Goal: Task Accomplishment & Management: Complete application form

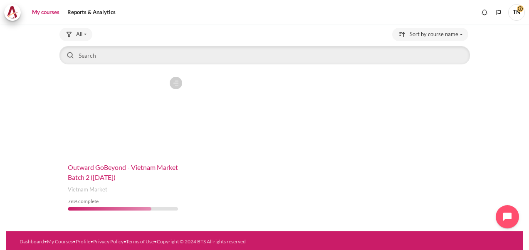
scroll to position [53, 0]
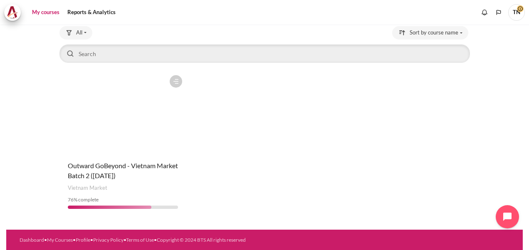
click at [106, 149] on figure "Content" at bounding box center [122, 112] width 127 height 83
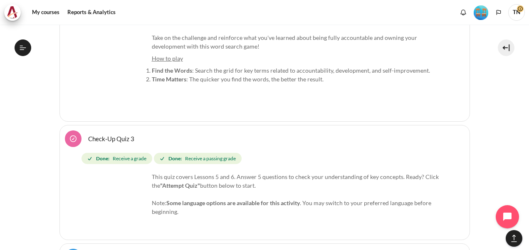
scroll to position [914, 0]
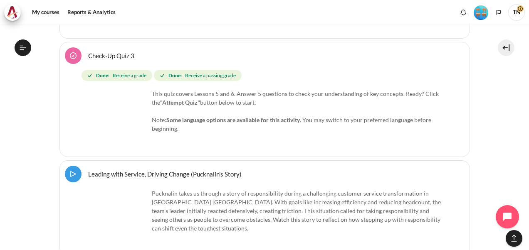
click at [88, 172] on link "Leading with Service, Driving Change (Pucknalin's Story) Video Time" at bounding box center [164, 174] width 153 height 8
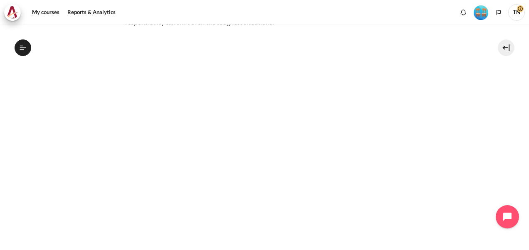
scroll to position [194, 0]
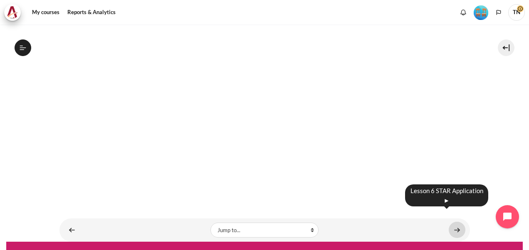
click at [455, 222] on link "Content" at bounding box center [456, 230] width 17 height 16
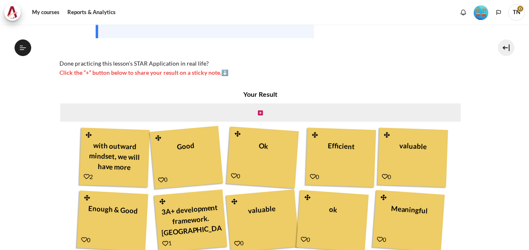
scroll to position [503, 0]
click at [114, 148] on div "with outward mindset, we will have more accountability." at bounding box center [114, 156] width 61 height 37
click at [85, 176] on icon "Content" at bounding box center [87, 177] width 6 height 6
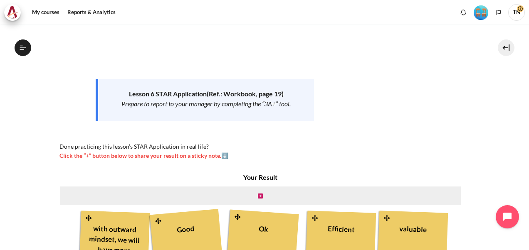
scroll to position [166, 0]
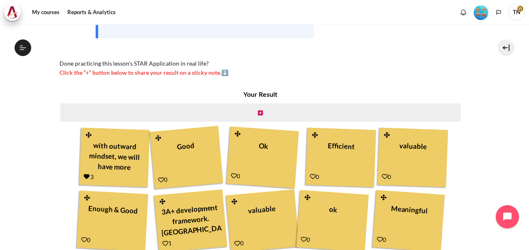
click at [160, 179] on icon "Content" at bounding box center [161, 180] width 6 height 6
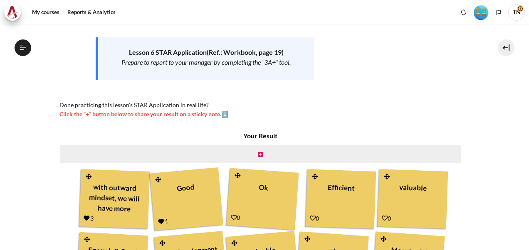
scroll to position [503, 0]
click at [263, 187] on div "Ok" at bounding box center [262, 197] width 62 height 39
click at [231, 217] on icon "Content" at bounding box center [234, 217] width 6 height 6
click at [312, 218] on icon "Content" at bounding box center [313, 218] width 6 height 6
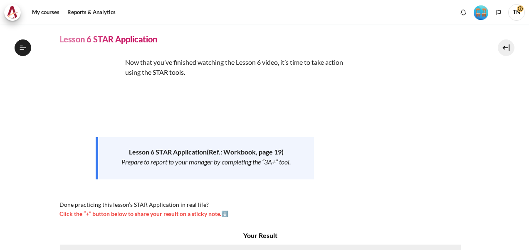
scroll to position [503, 0]
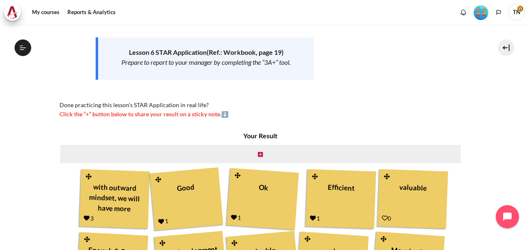
click at [381, 217] on icon "Content" at bounding box center [384, 218] width 6 height 6
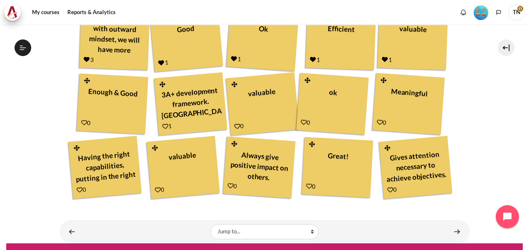
scroll to position [291, 0]
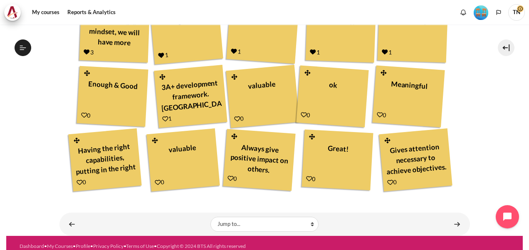
click at [82, 116] on icon "Content" at bounding box center [84, 115] width 6 height 6
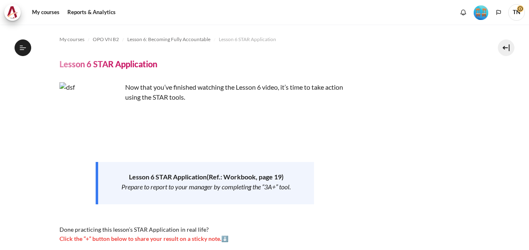
scroll to position [503, 0]
click at [106, 128] on img "Content" at bounding box center [90, 113] width 62 height 62
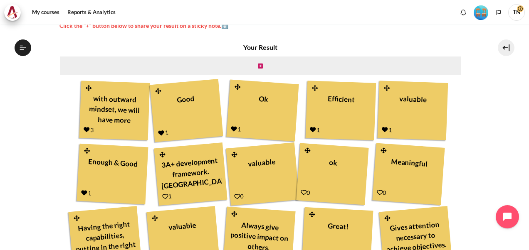
scroll to position [249, 0]
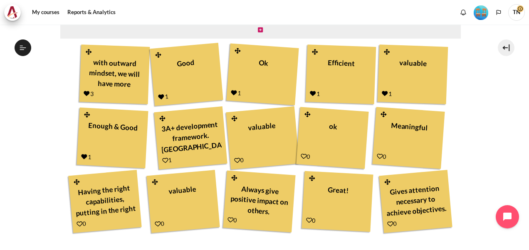
click at [162, 160] on icon "Content" at bounding box center [165, 160] width 6 height 6
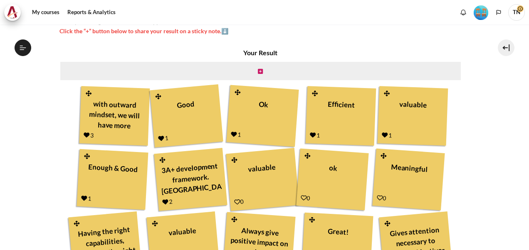
scroll to position [503, 0]
click at [235, 200] on icon "Content" at bounding box center [237, 202] width 6 height 6
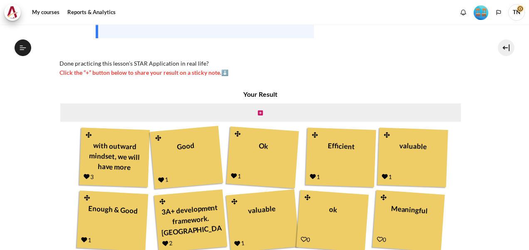
scroll to position [291, 0]
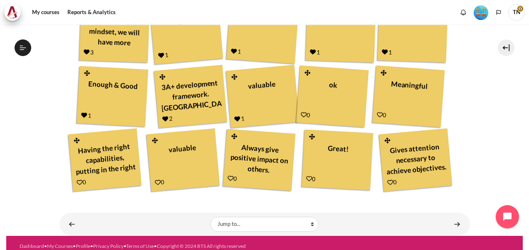
click at [303, 115] on icon "Content" at bounding box center [303, 115] width 6 height 6
click at [378, 114] on icon "Content" at bounding box center [379, 115] width 6 height 6
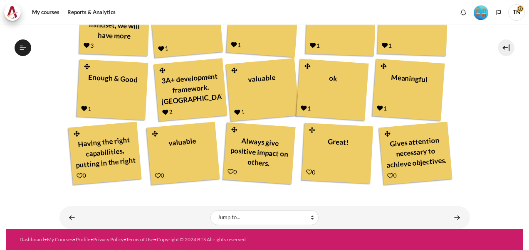
scroll to position [503, 0]
click at [79, 175] on icon "Content" at bounding box center [79, 176] width 6 height 6
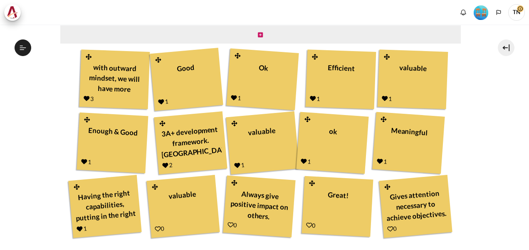
scroll to position [298, 0]
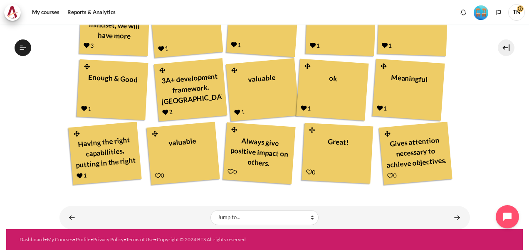
click at [155, 175] on icon "Content" at bounding box center [158, 176] width 6 height 6
click at [229, 171] on icon "Content" at bounding box center [230, 172] width 6 height 6
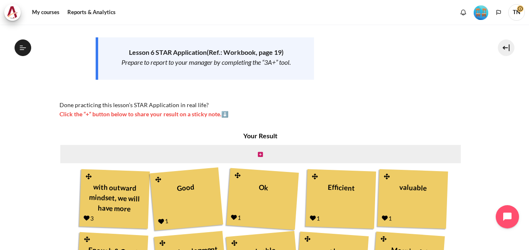
scroll to position [249, 0]
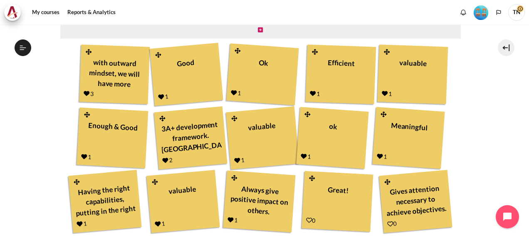
click at [306, 221] on icon "Content" at bounding box center [309, 220] width 6 height 6
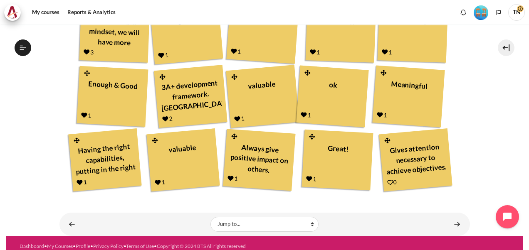
scroll to position [503, 0]
click at [389, 182] on icon "Content" at bounding box center [390, 183] width 6 height 6
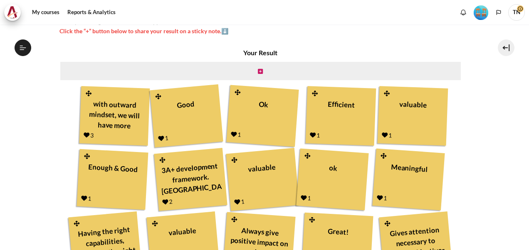
scroll to position [298, 0]
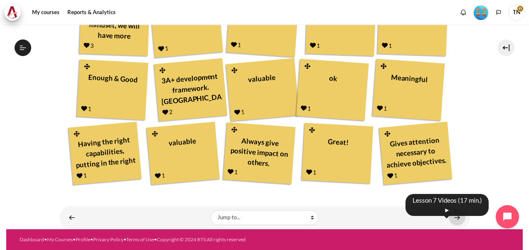
click at [455, 217] on link "Content" at bounding box center [456, 217] width 17 height 16
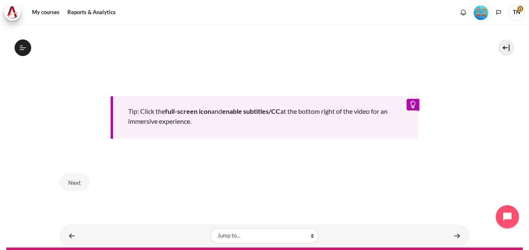
scroll to position [431, 0]
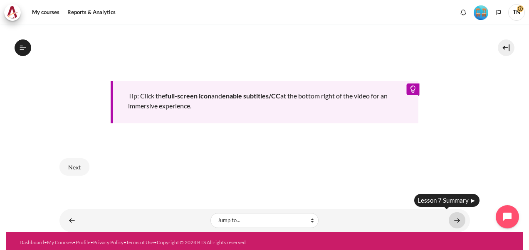
click at [452, 215] on link "Content" at bounding box center [456, 220] width 17 height 16
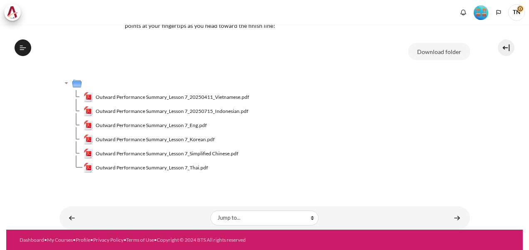
scroll to position [537, 0]
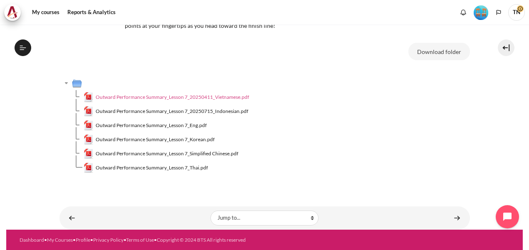
click at [232, 97] on span "Outward Performance Summary_Lesson 7_20250411_Vietnamese.pdf" at bounding box center [172, 96] width 153 height 7
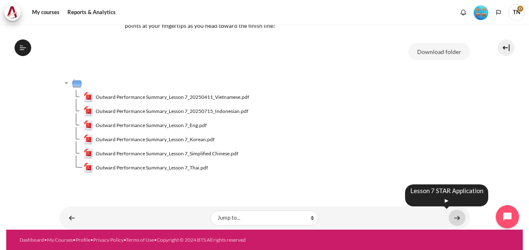
click at [454, 217] on link "Content" at bounding box center [456, 218] width 17 height 16
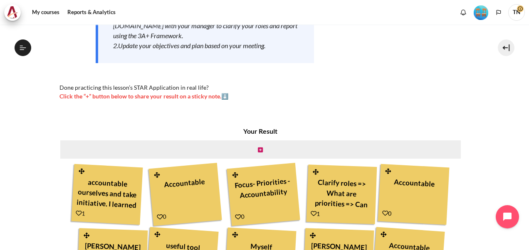
scroll to position [249, 0]
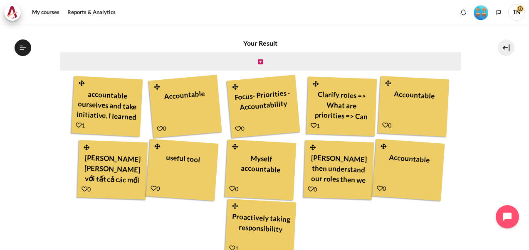
click at [82, 190] on icon "Content" at bounding box center [84, 189] width 6 height 6
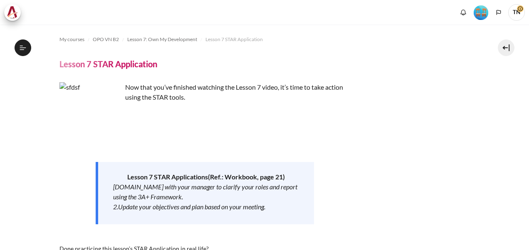
scroll to position [166, 0]
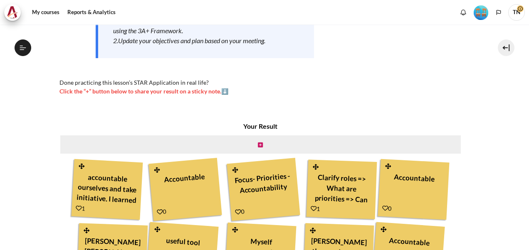
click at [77, 209] on icon "Content" at bounding box center [79, 208] width 6 height 6
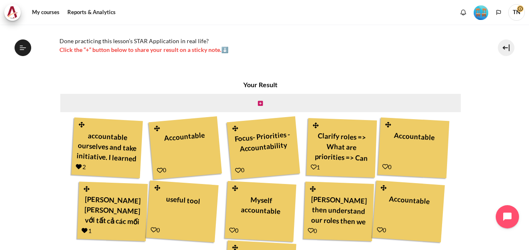
scroll to position [548, 0]
click at [160, 169] on icon "Content" at bounding box center [160, 170] width 6 height 6
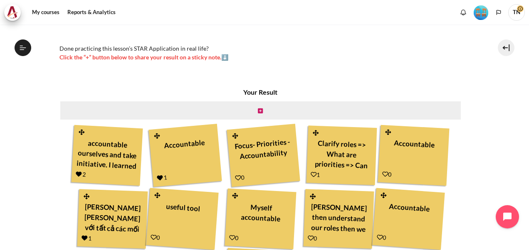
scroll to position [249, 0]
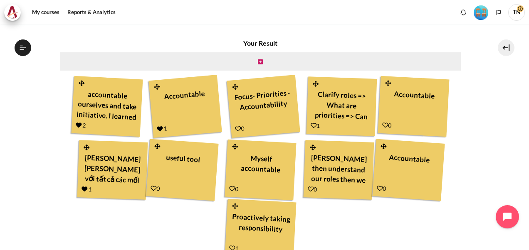
click at [151, 188] on icon "Content" at bounding box center [153, 188] width 6 height 6
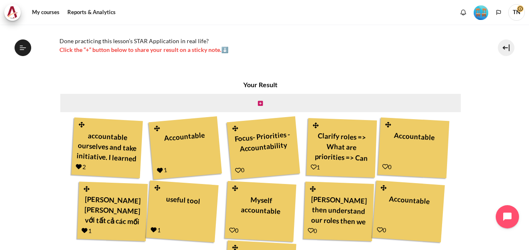
scroll to position [548, 0]
click at [237, 170] on icon "Content" at bounding box center [238, 170] width 6 height 6
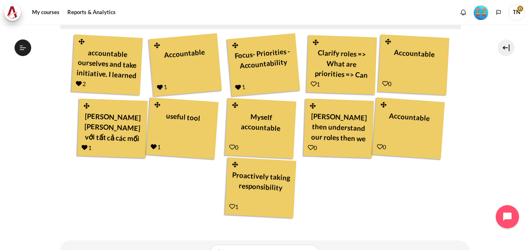
scroll to position [548, 0]
click at [230, 146] on icon "Content" at bounding box center [232, 147] width 6 height 6
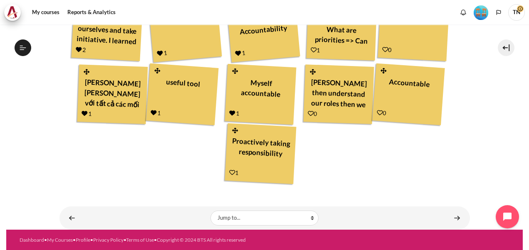
scroll to position [548, 0]
click at [229, 172] on icon "Content" at bounding box center [232, 173] width 6 height 6
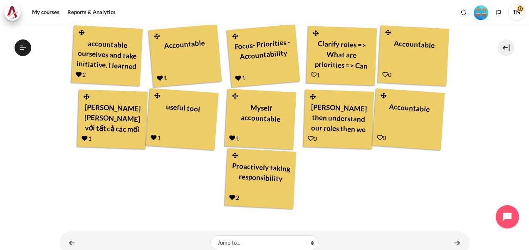
scroll to position [283, 0]
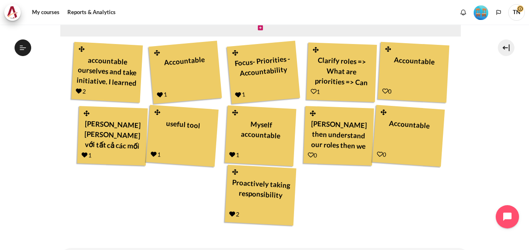
click at [311, 91] on icon "Content" at bounding box center [313, 92] width 6 height 6
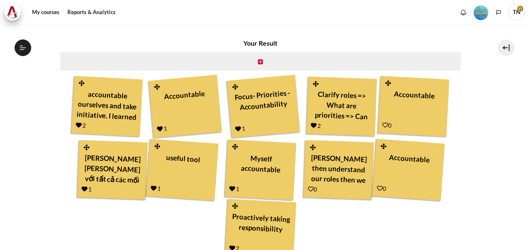
scroll to position [548, 0]
click at [309, 189] on icon "Content" at bounding box center [310, 189] width 6 height 6
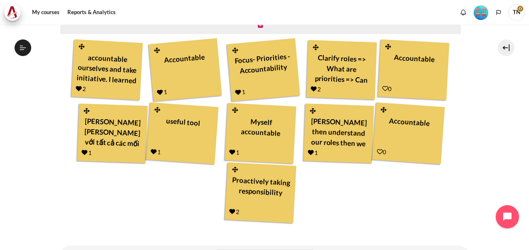
scroll to position [291, 0]
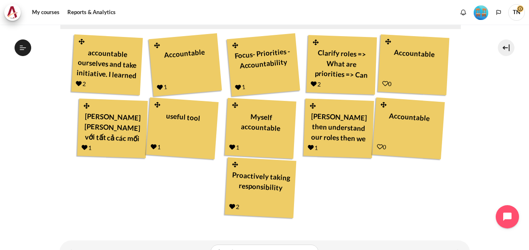
click at [383, 83] on icon "Content" at bounding box center [385, 84] width 6 height 6
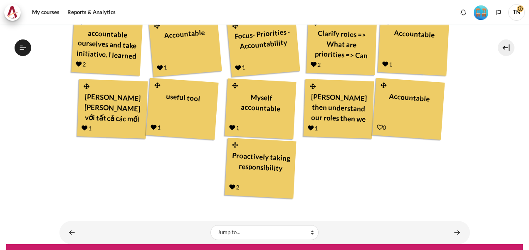
scroll to position [325, 0]
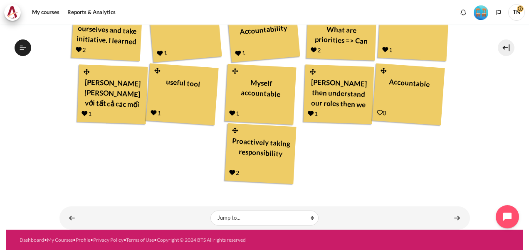
click at [376, 112] on icon "Content" at bounding box center [379, 113] width 6 height 6
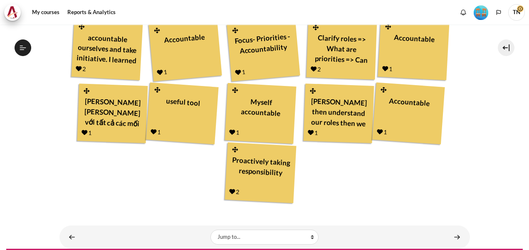
scroll to position [325, 0]
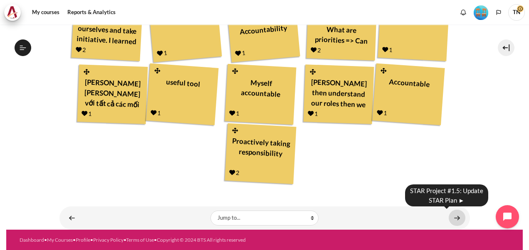
click at [453, 218] on link "Content" at bounding box center [456, 218] width 17 height 16
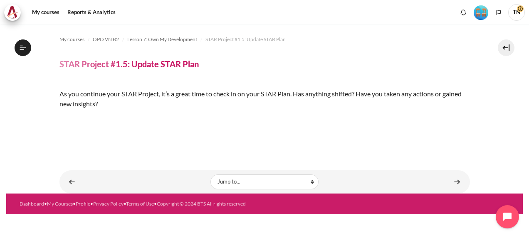
click at [59, 118] on img "Content" at bounding box center [59, 118] width 0 height 0
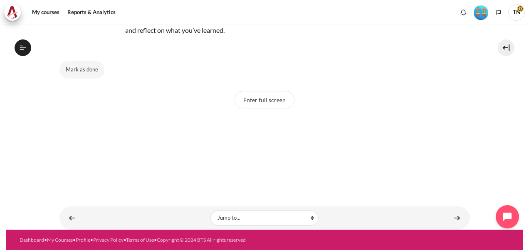
scroll to position [45, 0]
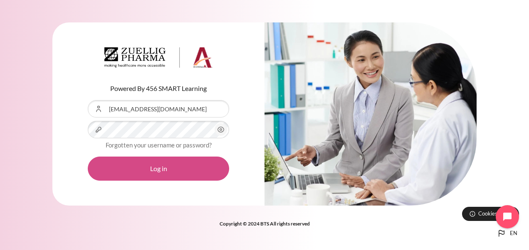
click at [149, 170] on button "Log in" at bounding box center [158, 169] width 141 height 24
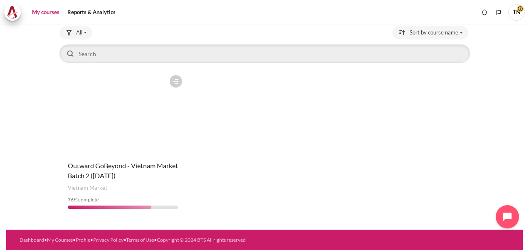
scroll to position [53, 0]
click at [130, 147] on figure "Content" at bounding box center [122, 112] width 127 height 83
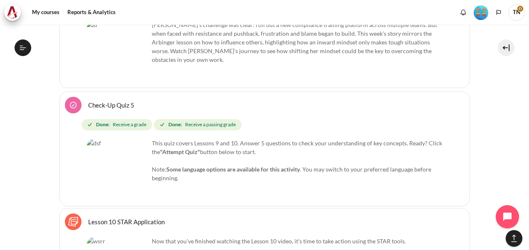
click at [113, 101] on link "Check-Up Quiz 5" at bounding box center [111, 105] width 46 height 8
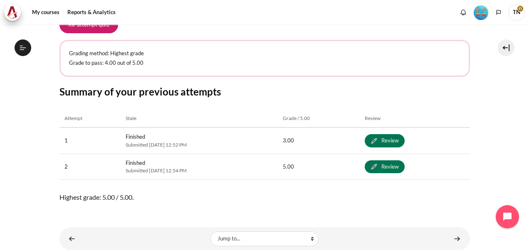
scroll to position [186, 0]
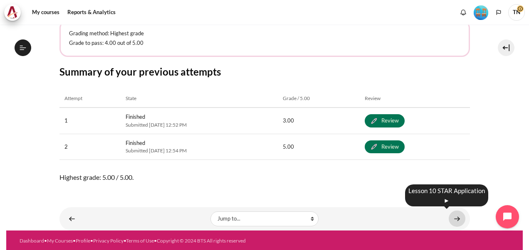
click at [453, 217] on link "Content" at bounding box center [456, 219] width 17 height 16
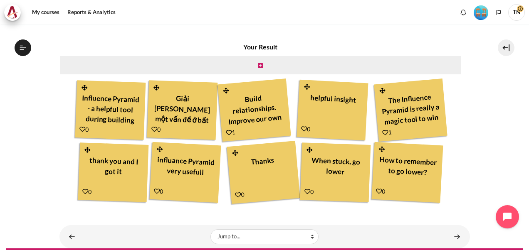
scroll to position [249, 0]
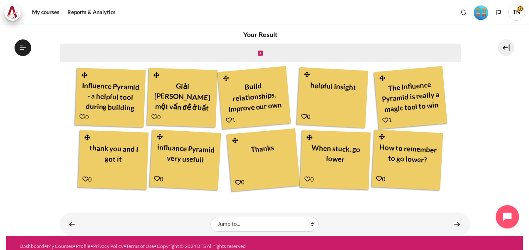
click at [151, 117] on icon "Content" at bounding box center [154, 117] width 6 height 6
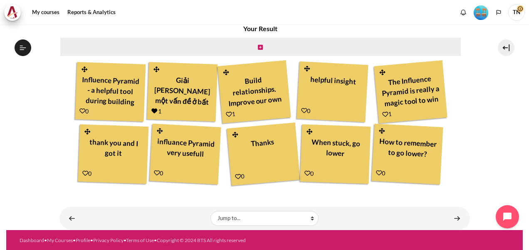
scroll to position [256, 0]
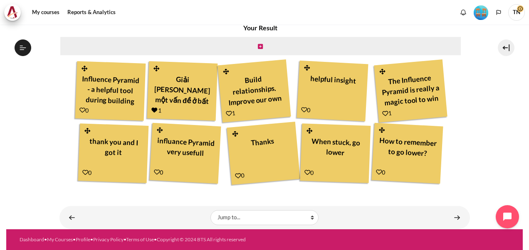
click at [79, 110] on icon "Content" at bounding box center [82, 110] width 6 height 6
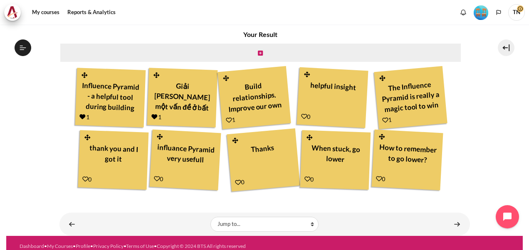
scroll to position [776, 0]
click at [226, 116] on link "Content" at bounding box center [228, 119] width 6 height 7
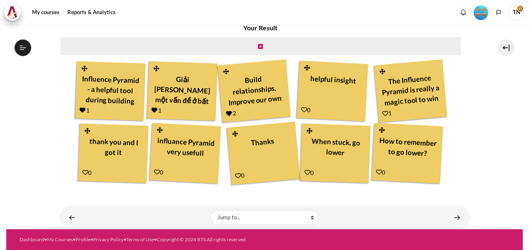
scroll to position [776, 0]
click at [302, 108] on icon "Content" at bounding box center [304, 110] width 6 height 6
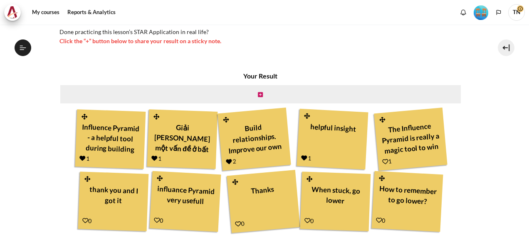
scroll to position [776, 0]
click at [382, 161] on icon "Content" at bounding box center [385, 162] width 6 height 6
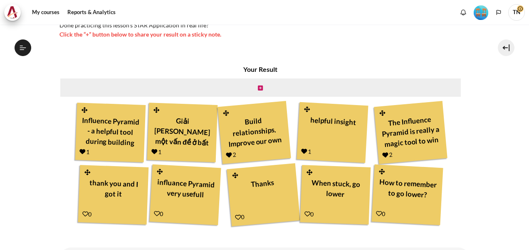
scroll to position [256, 0]
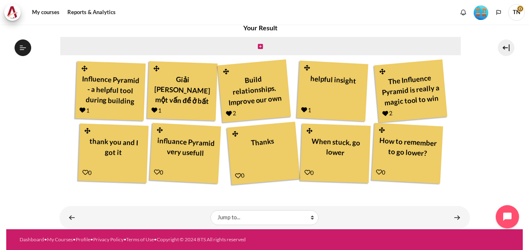
click at [82, 170] on icon "Content" at bounding box center [85, 173] width 6 height 6
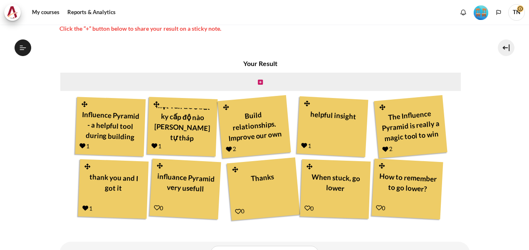
scroll to position [256, 0]
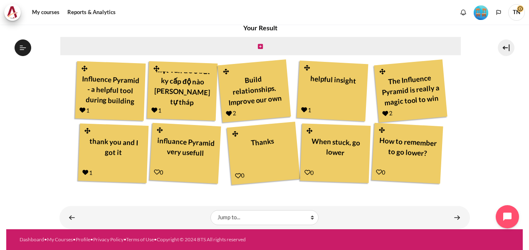
click at [155, 172] on icon "Content" at bounding box center [157, 172] width 6 height 6
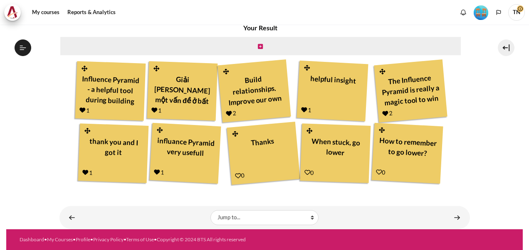
scroll to position [776, 0]
click at [235, 176] on icon "Content" at bounding box center [238, 176] width 6 height 6
click at [305, 172] on icon "Content" at bounding box center [307, 173] width 6 height 6
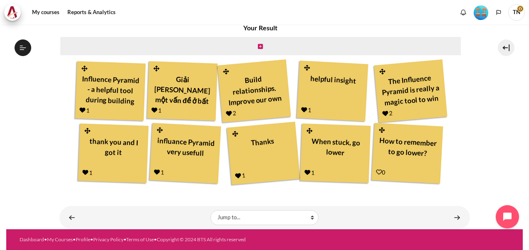
click at [377, 171] on icon "Content" at bounding box center [379, 172] width 6 height 6
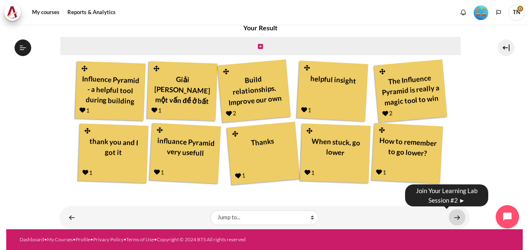
click at [454, 218] on link "Content" at bounding box center [456, 217] width 17 height 16
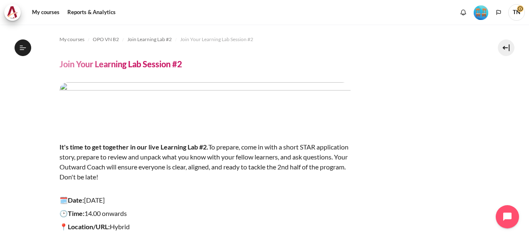
scroll to position [133, 0]
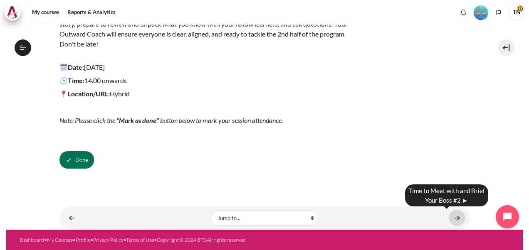
click at [455, 217] on link "Content" at bounding box center [456, 218] width 17 height 16
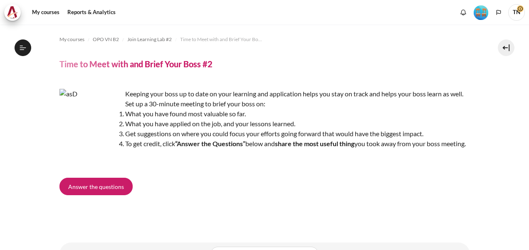
scroll to position [810, 0]
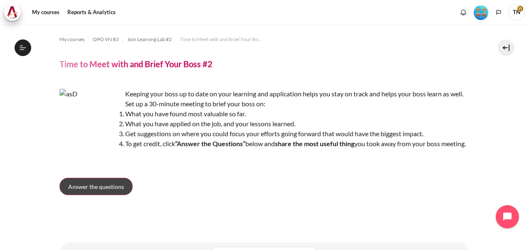
click at [89, 191] on span "Answer the questions" at bounding box center [96, 186] width 56 height 9
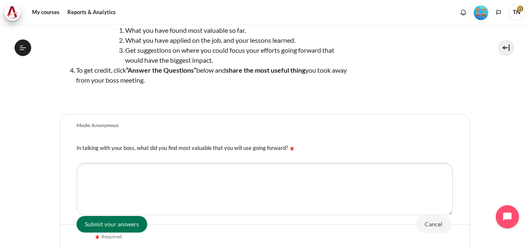
scroll to position [166, 0]
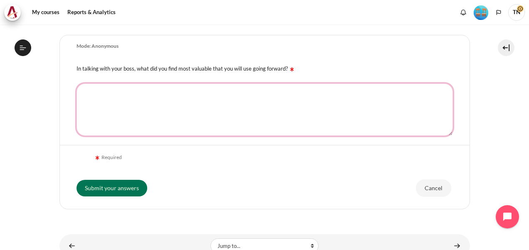
click at [142, 107] on textarea "In talking with your boss, what did you find most valuable that you will use go…" at bounding box center [264, 110] width 376 height 52
click at [208, 120] on textarea "In talking with your boss, what did you find most valuable that you will use go…" at bounding box center [264, 110] width 376 height 52
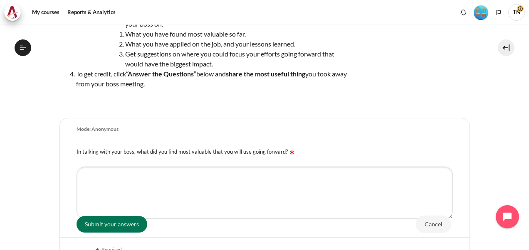
drag, startPoint x: 281, startPoint y: 152, endPoint x: 198, endPoint y: 149, distance: 83.6
click at [246, 152] on label "In talking with your boss, what did you find most valuable that you will use go…" at bounding box center [185, 151] width 219 height 7
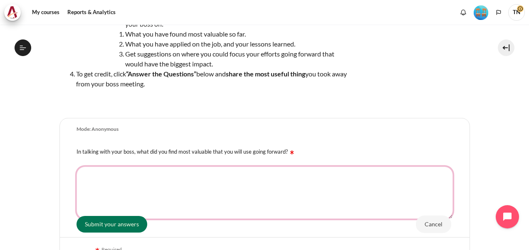
click at [246, 167] on textarea "In talking with your boss, what did you find most valuable that you will use go…" at bounding box center [264, 193] width 376 height 52
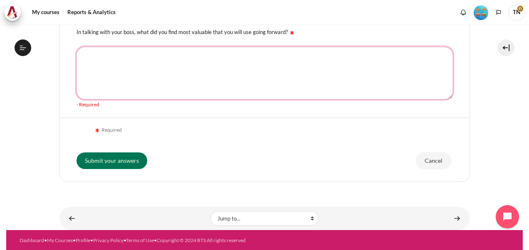
scroll to position [78, 0]
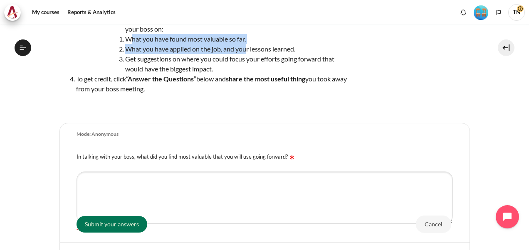
drag, startPoint x: 127, startPoint y: 39, endPoint x: 245, endPoint y: 44, distance: 118.1
click at [245, 44] on li "What you have found most valuable so far." at bounding box center [213, 39] width 274 height 10
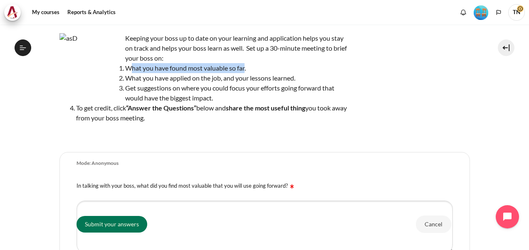
scroll to position [37, 0]
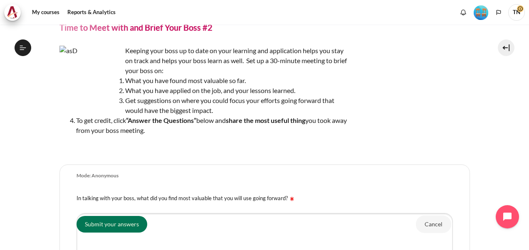
click at [137, 57] on div "Keeping your boss up to date on your learning and application helps you stay on…" at bounding box center [204, 99] width 291 height 106
drag, startPoint x: 125, startPoint y: 50, endPoint x: 251, endPoint y: 129, distance: 149.0
click at [251, 129] on div "Keeping your boss up to date on your learning and application helps you stay on…" at bounding box center [204, 99] width 291 height 106
copy div "Keeping your boss up to date on your learning and application helps you stay on…"
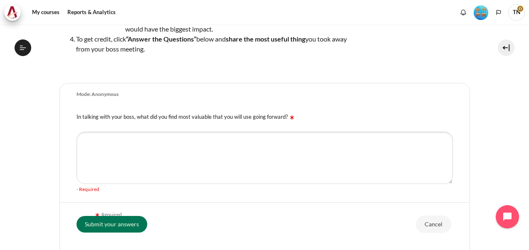
scroll to position [120, 0]
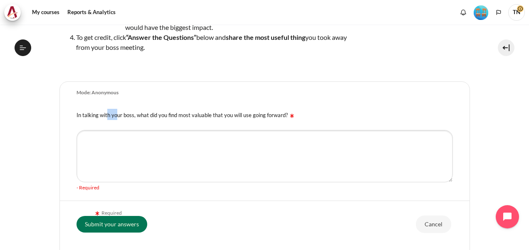
drag, startPoint x: 87, startPoint y: 115, endPoint x: 78, endPoint y: 115, distance: 9.2
click at [78, 115] on label "In talking with your boss, what did you find most valuable that you will use go…" at bounding box center [185, 115] width 219 height 7
click at [74, 116] on div "In talking with your boss, what did you find most valuable that you will use go…" at bounding box center [264, 114] width 409 height 21
drag, startPoint x: 76, startPoint y: 116, endPoint x: 285, endPoint y: 123, distance: 209.1
click at [285, 123] on div "In talking with your boss, what did you find most valuable that you will use go…" at bounding box center [264, 114] width 409 height 21
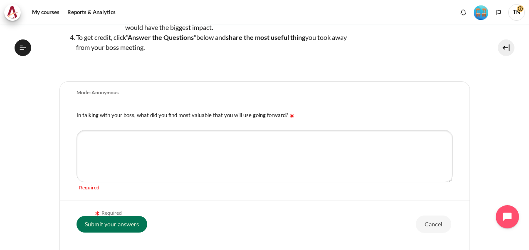
copy label "In talking with your boss, what did you find most valuable that you will use go…"
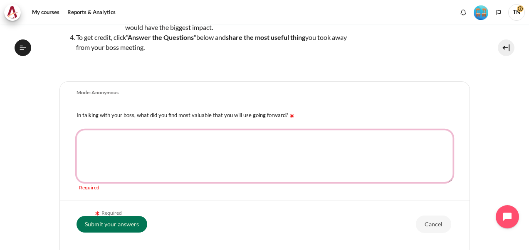
click at [130, 161] on textarea "In talking with your boss, what did you find most valuable that you will use go…" at bounding box center [264, 156] width 376 height 52
click at [111, 154] on textarea "In talking with your boss, what did you find most valuable that you will use go…" at bounding box center [264, 156] width 376 height 52
paste textarea "What you have applied on the job, and your lessons learned."
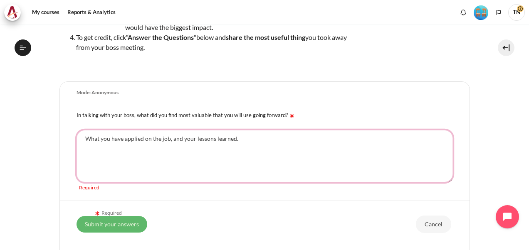
type textarea "What you have applied on the job, and your lessons learned."
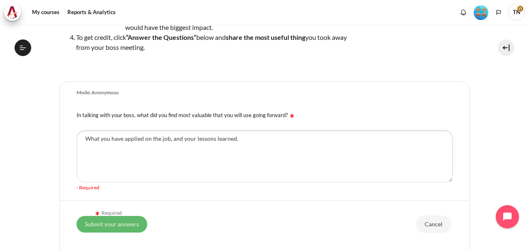
click at [111, 225] on input "Submit your answers" at bounding box center [111, 224] width 71 height 17
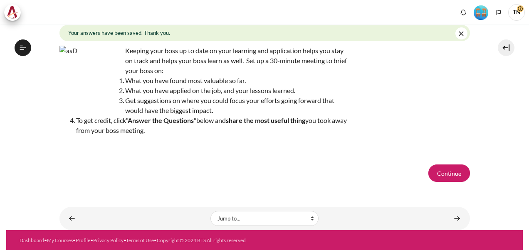
scroll to position [810, 0]
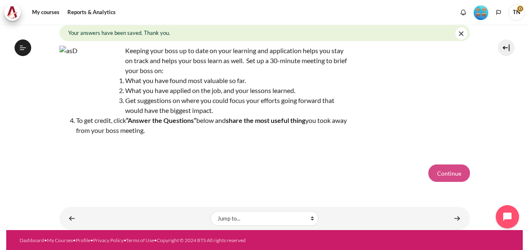
click at [440, 172] on button "Continue" at bounding box center [449, 173] width 42 height 17
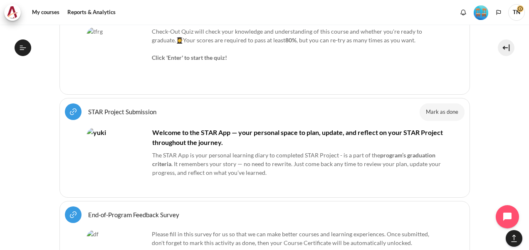
scroll to position [4155, 0]
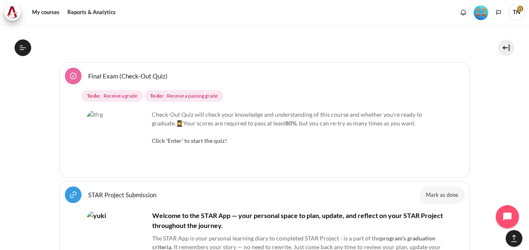
click at [99, 191] on link "STAR Project Submission URL" at bounding box center [122, 195] width 68 height 8
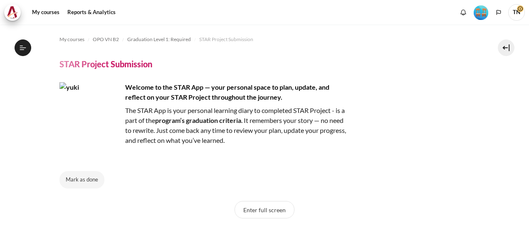
scroll to position [866, 0]
